Goal: Information Seeking & Learning: Learn about a topic

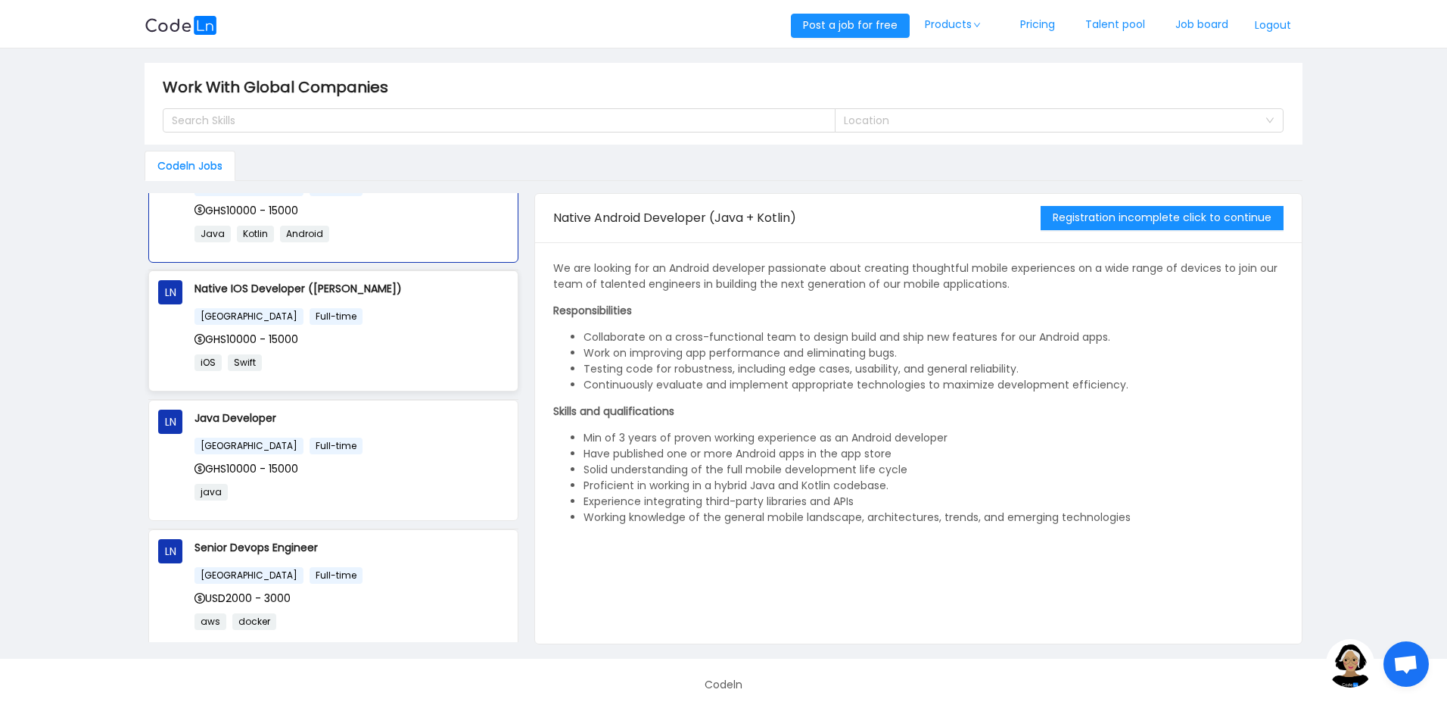
scroll to position [272, 0]
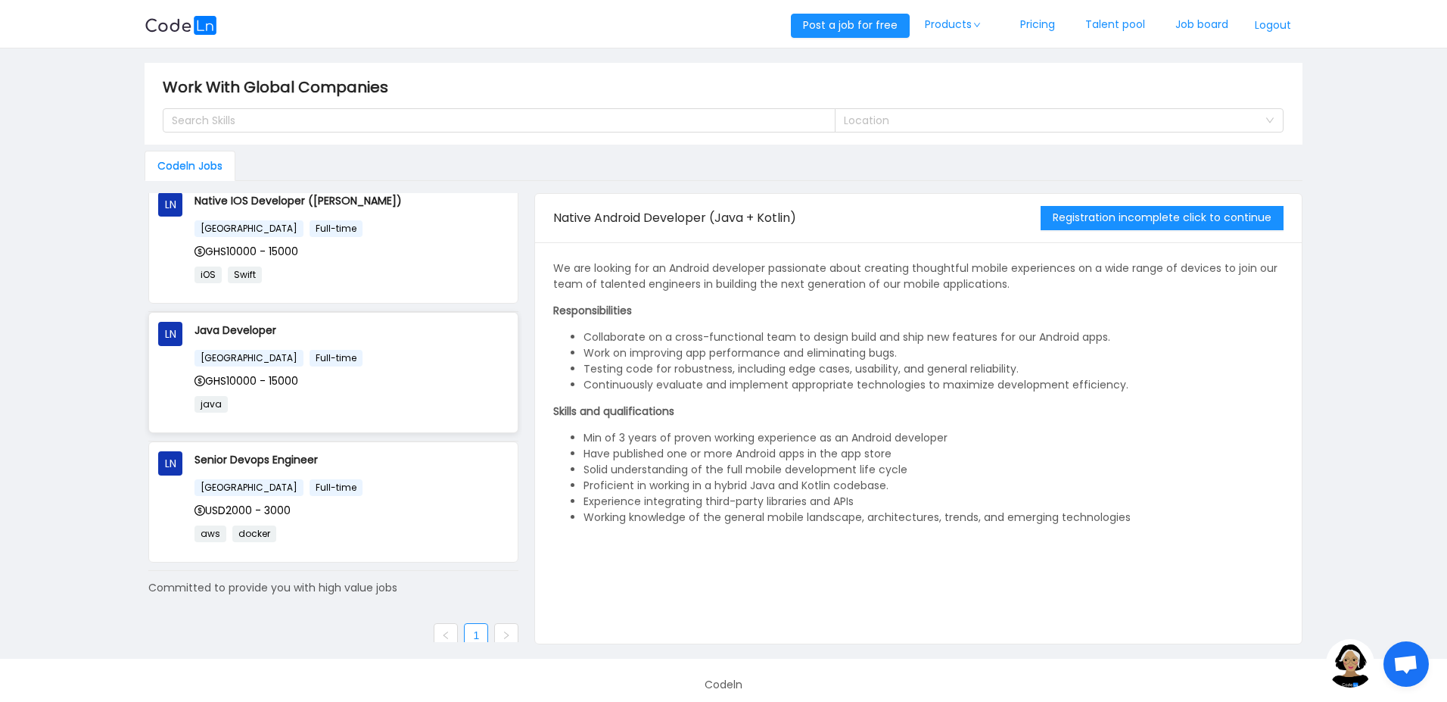
click at [335, 400] on p "java" at bounding box center [352, 403] width 314 height 17
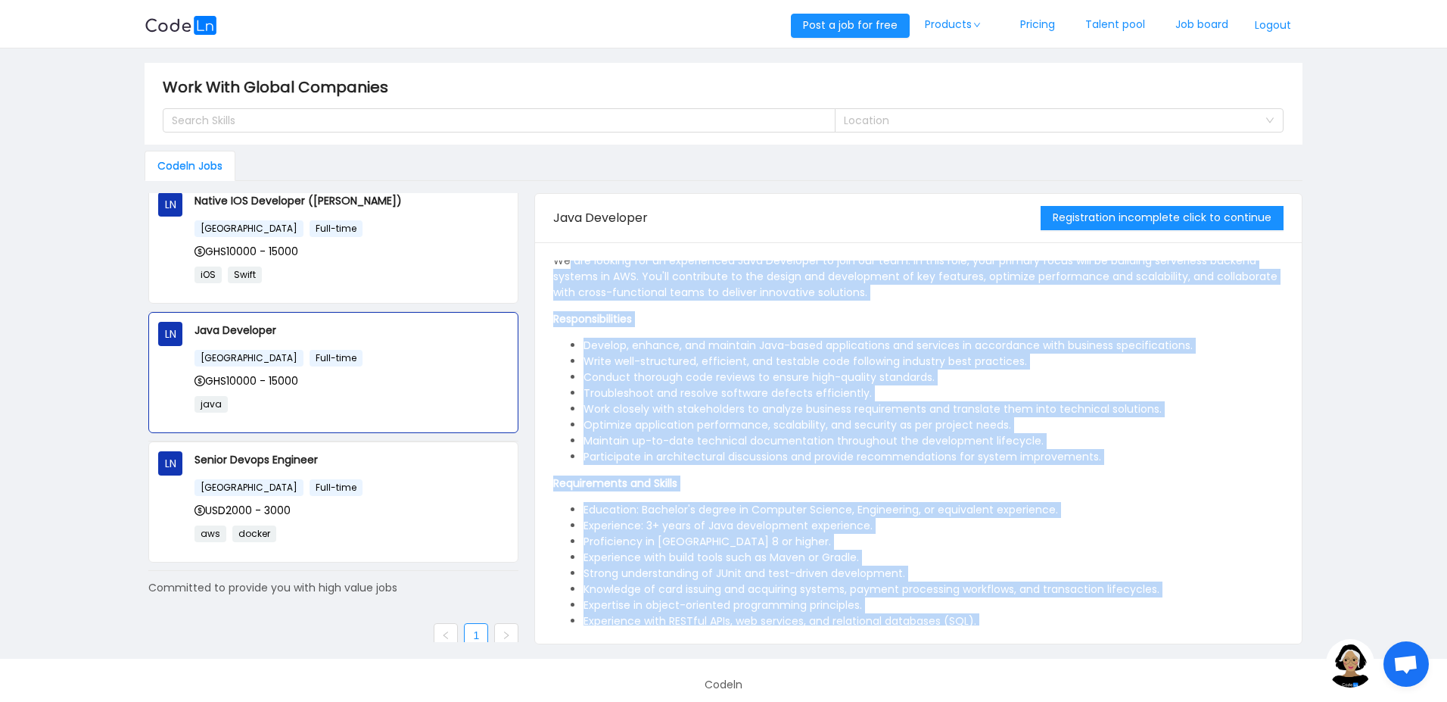
scroll to position [0, 0]
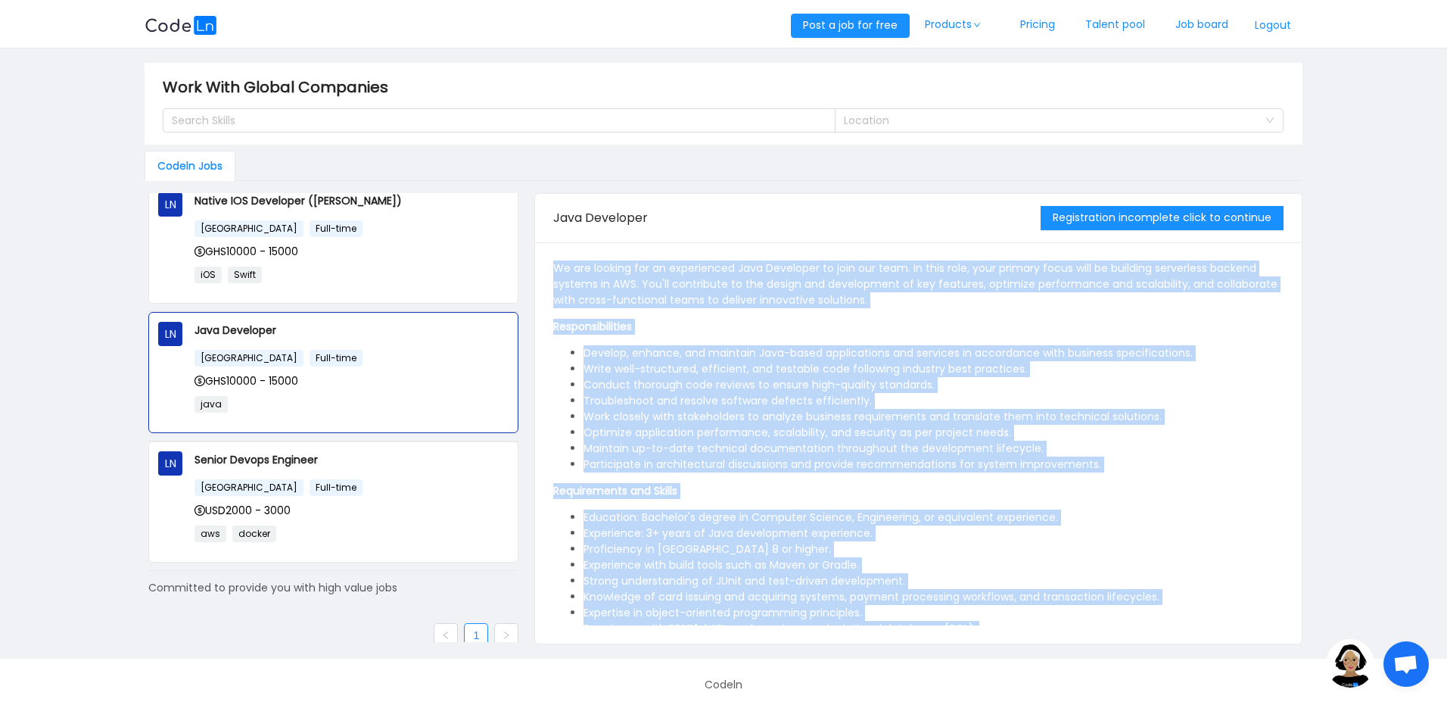
drag, startPoint x: 873, startPoint y: 606, endPoint x: 545, endPoint y: 272, distance: 468.9
click at [545, 272] on div "We are looking for an experienced Java Developer to join our team. In this role…" at bounding box center [918, 442] width 766 height 401
copy div "We are looking for an experienced Java Developer to join our team. In this role…"
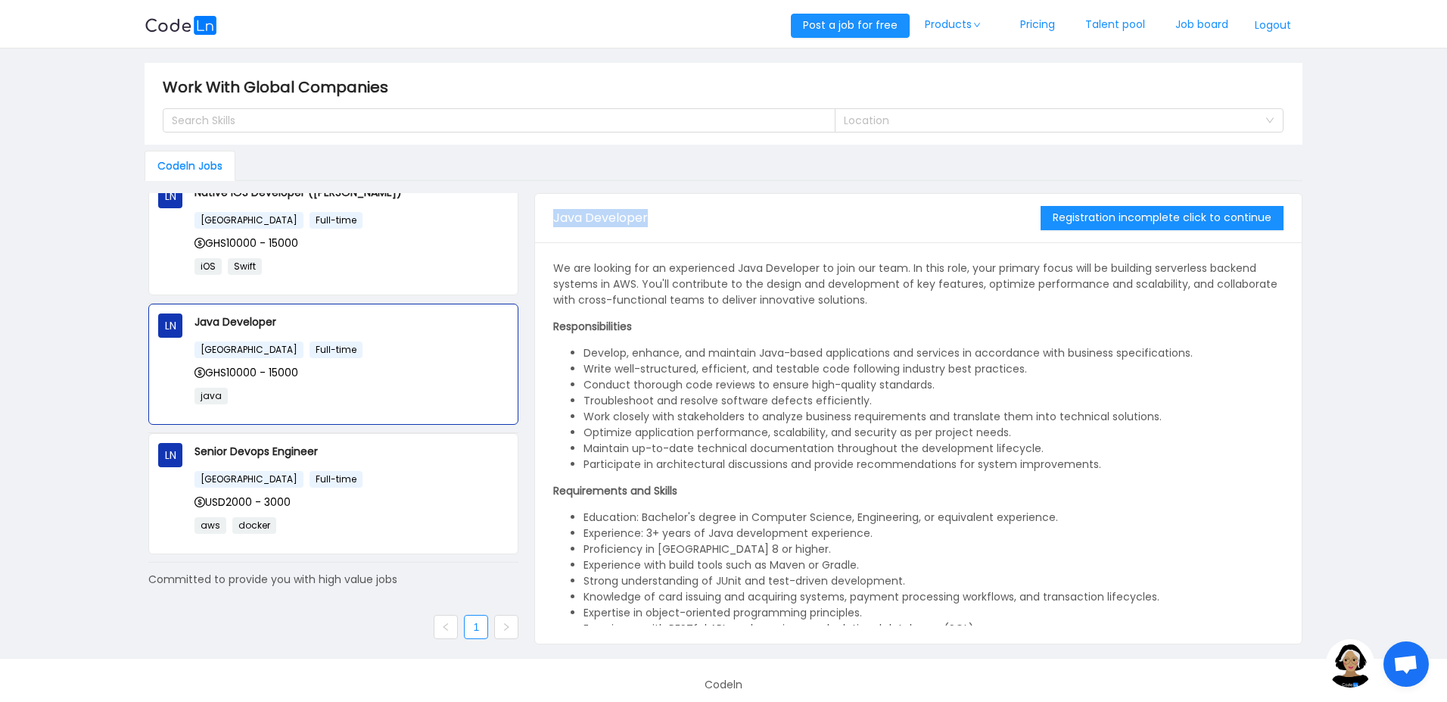
drag, startPoint x: 659, startPoint y: 216, endPoint x: 554, endPoint y: 220, distance: 104.5
click at [554, 220] on div "Java Developer" at bounding box center [796, 218] width 487 height 42
copy span "Java Developer"
click at [392, 472] on div "[GEOGRAPHIC_DATA] Full-time" at bounding box center [352, 478] width 314 height 17
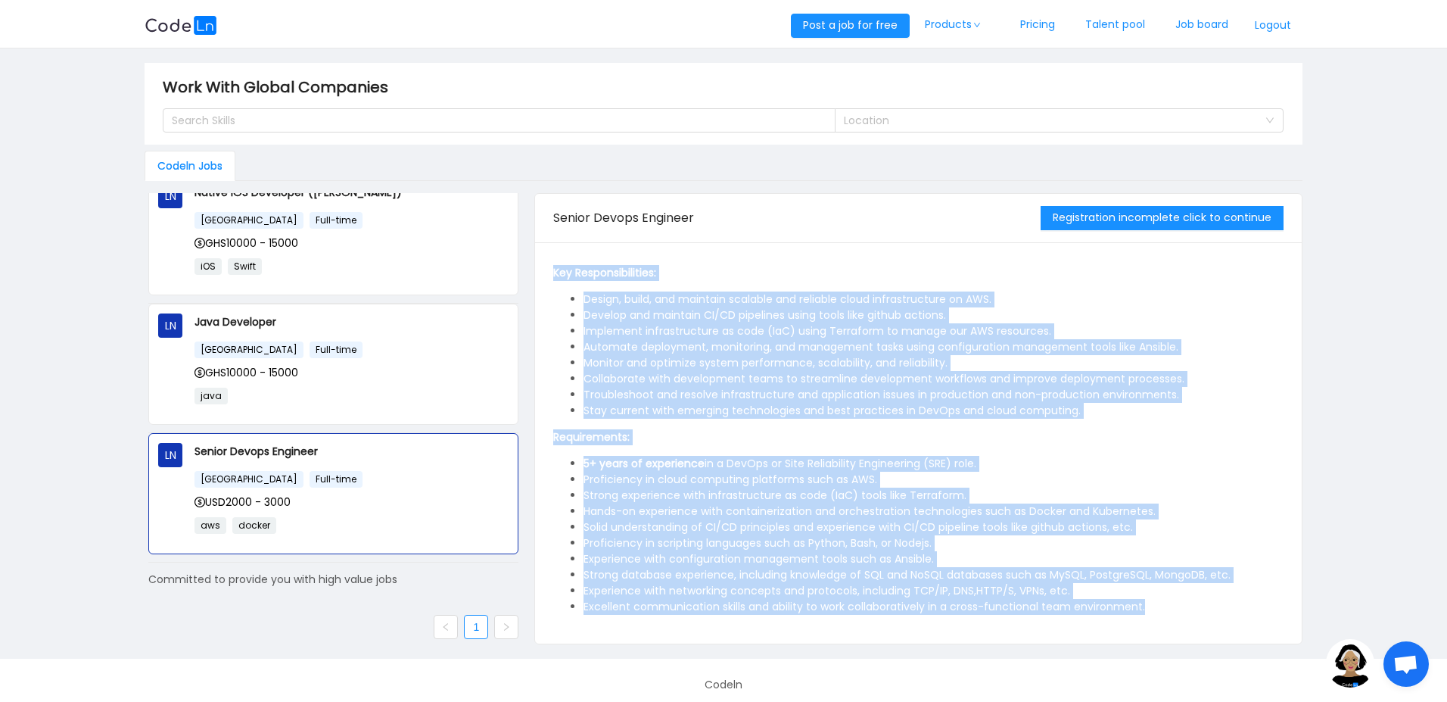
scroll to position [0, 0]
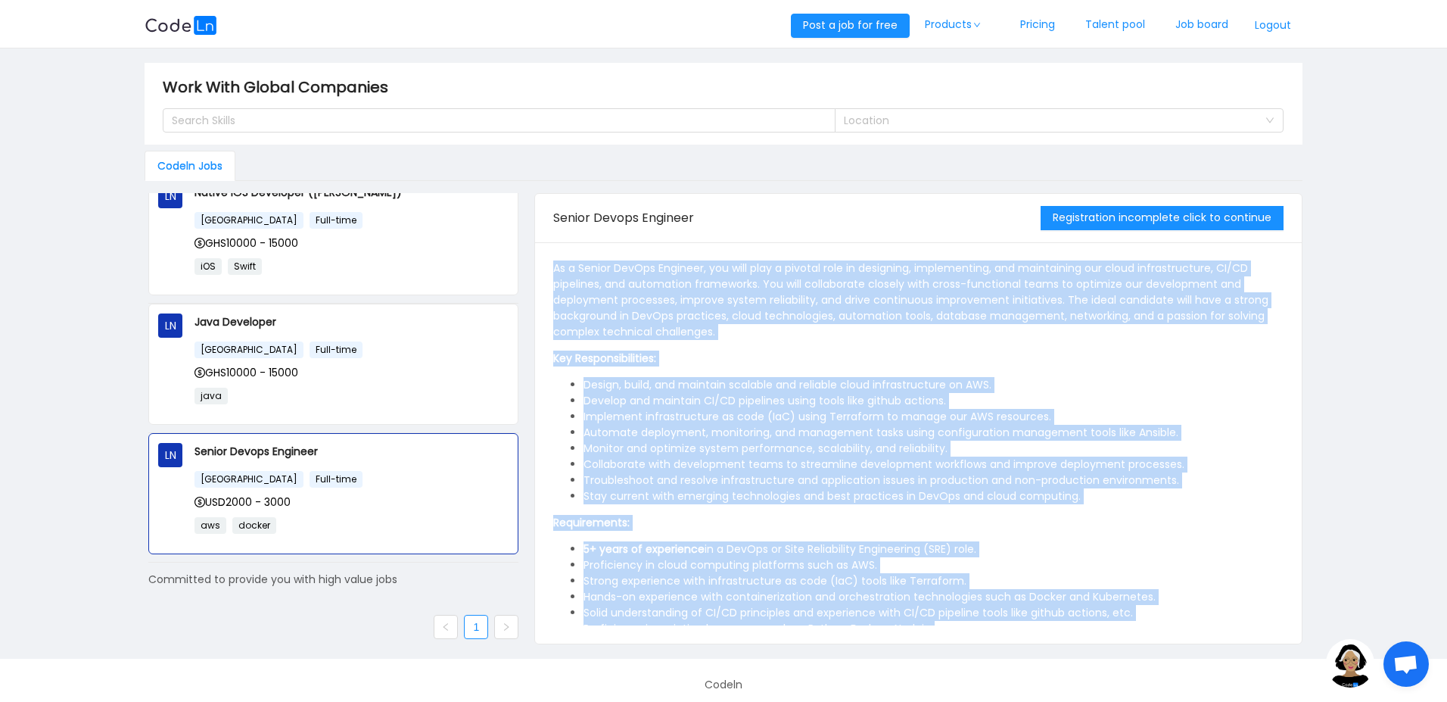
drag, startPoint x: 1154, startPoint y: 600, endPoint x: 540, endPoint y: 264, distance: 699.8
click at [542, 269] on div "As a Senior DevOps Engineer, you will play a pivotal role in designing, impleme…" at bounding box center [918, 442] width 766 height 401
copy div "As a Senior DevOps Engineer, you will play a pivotal role in designing, impleme…"
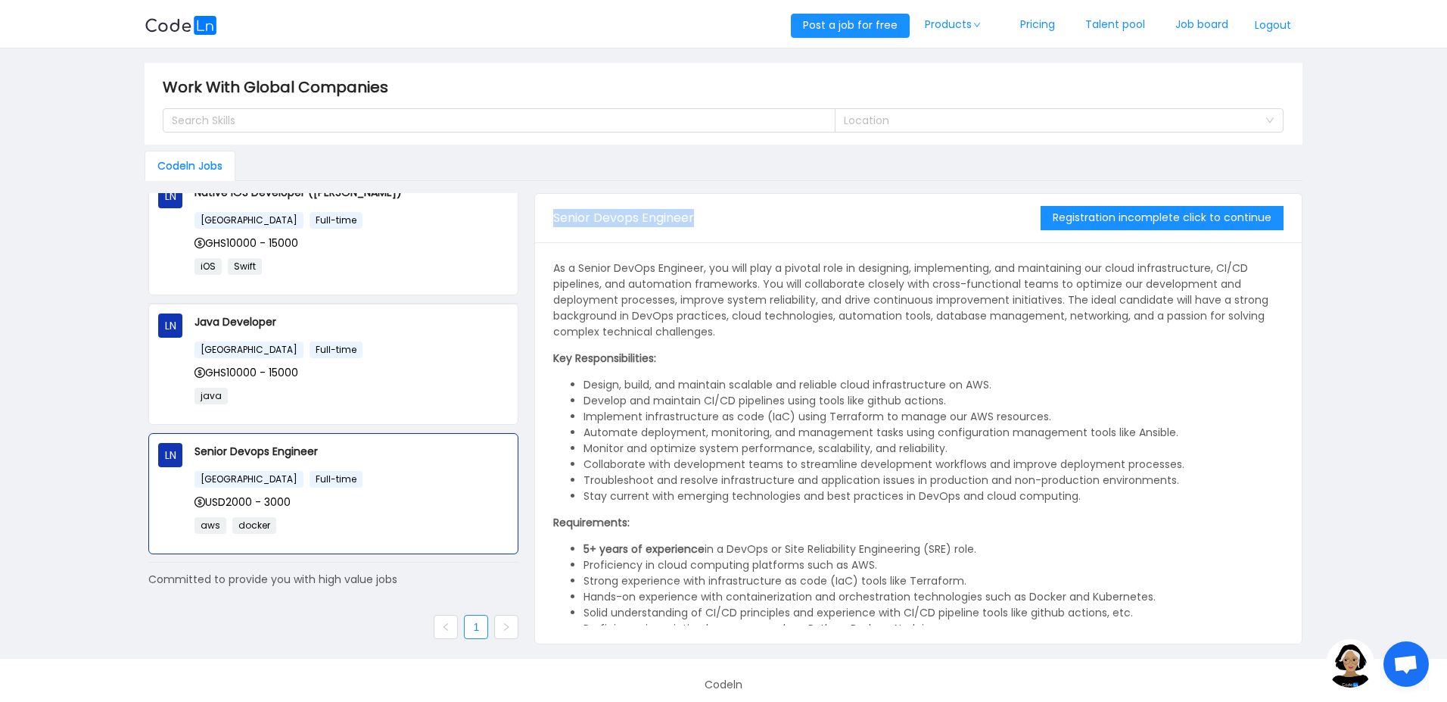
drag, startPoint x: 697, startPoint y: 216, endPoint x: 551, endPoint y: 220, distance: 146.1
click at [551, 221] on div "Senior Devops Engineer Registration incomplete click to continue" at bounding box center [918, 218] width 766 height 49
copy span "Senior Devops Engineer"
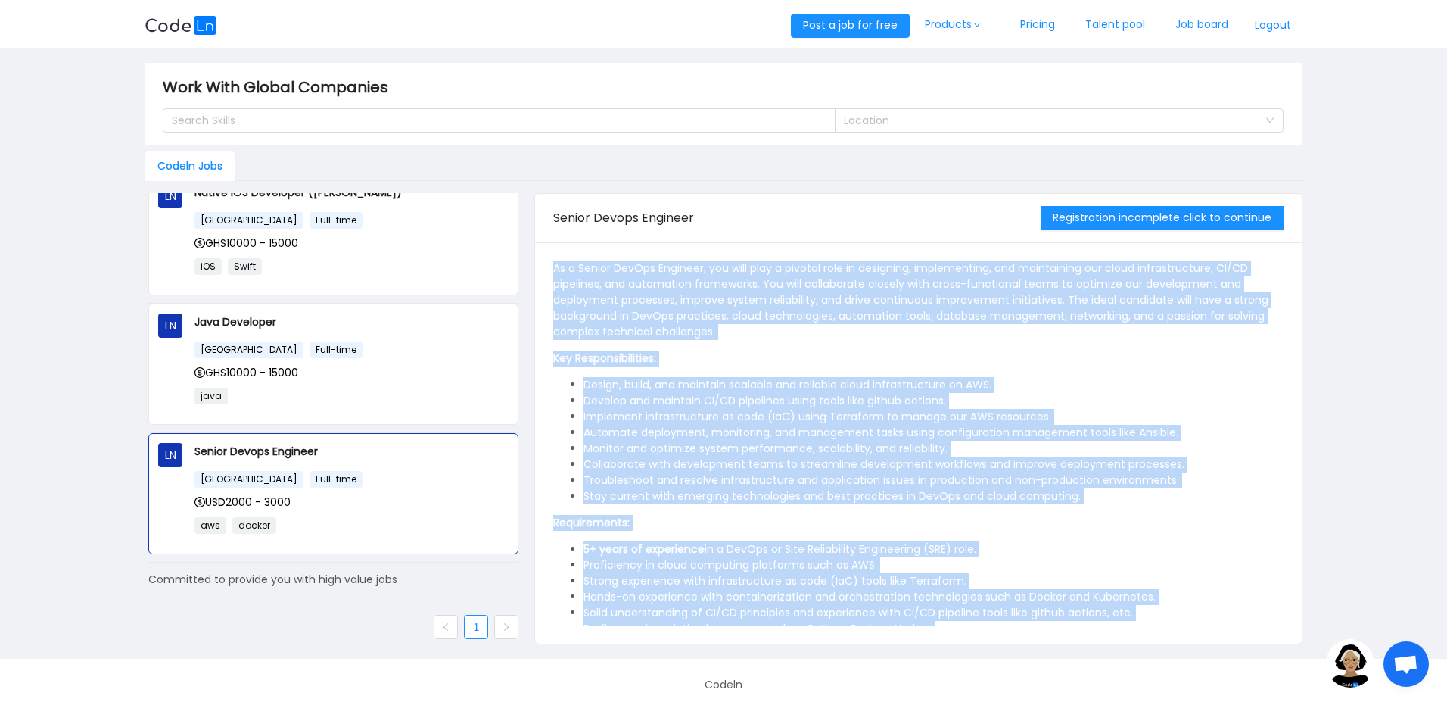
drag, startPoint x: 1155, startPoint y: 608, endPoint x: 538, endPoint y: 269, distance: 703.9
click at [538, 269] on div "As a Senior DevOps Engineer, you will play a pivotal role in designing, impleme…" at bounding box center [918, 442] width 766 height 401
copy div "As a Senior DevOps Engineer, you will play a pivotal role in designing, impleme…"
